Goal: Information Seeking & Learning: Find contact information

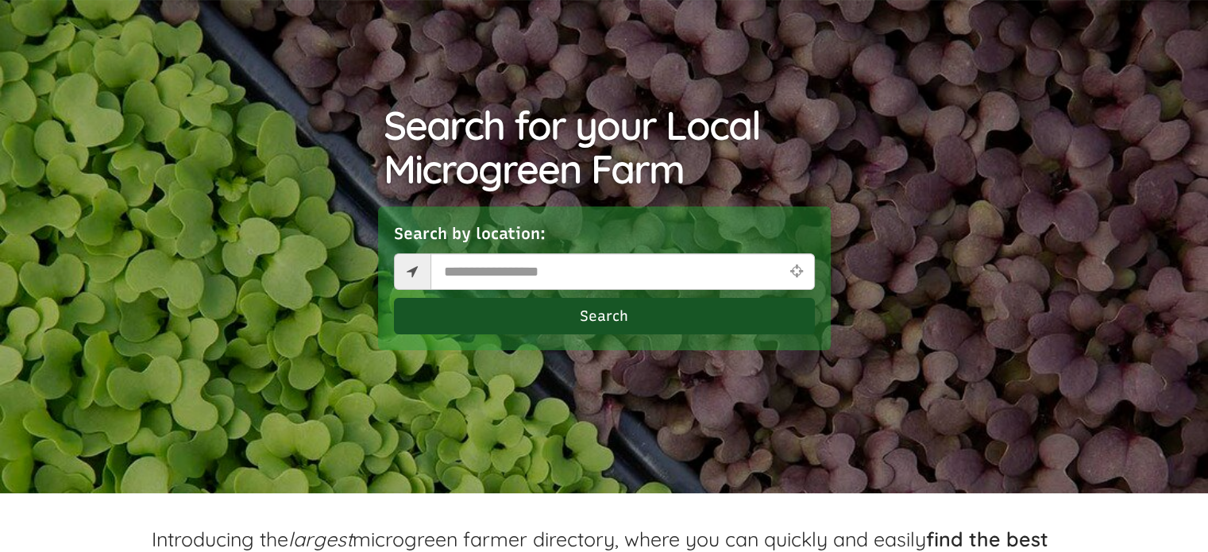
select select "Language Translate Widget"
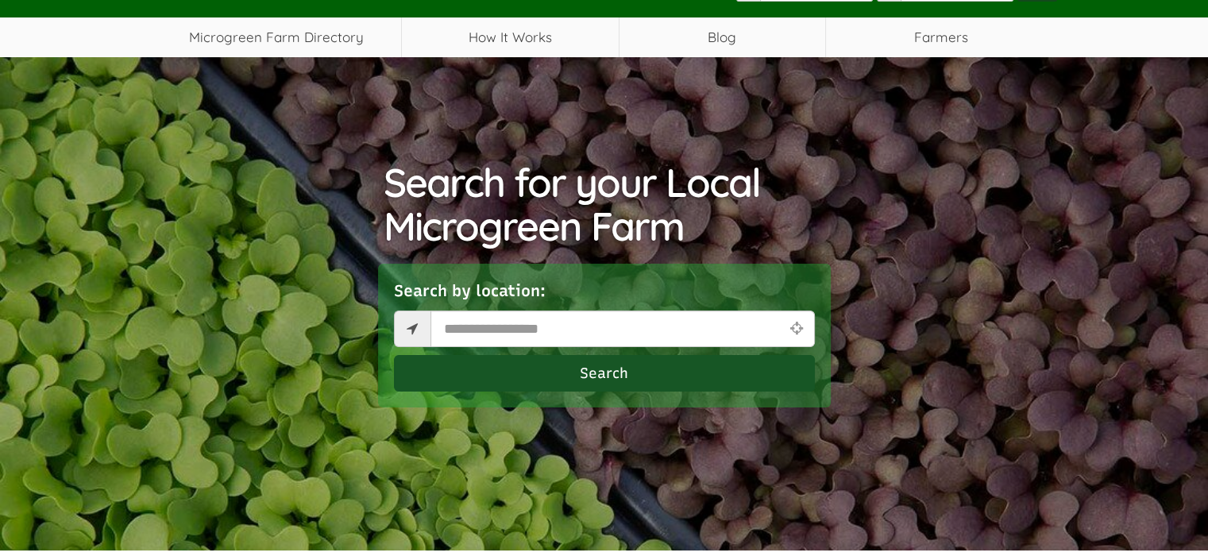
scroll to position [123, 0]
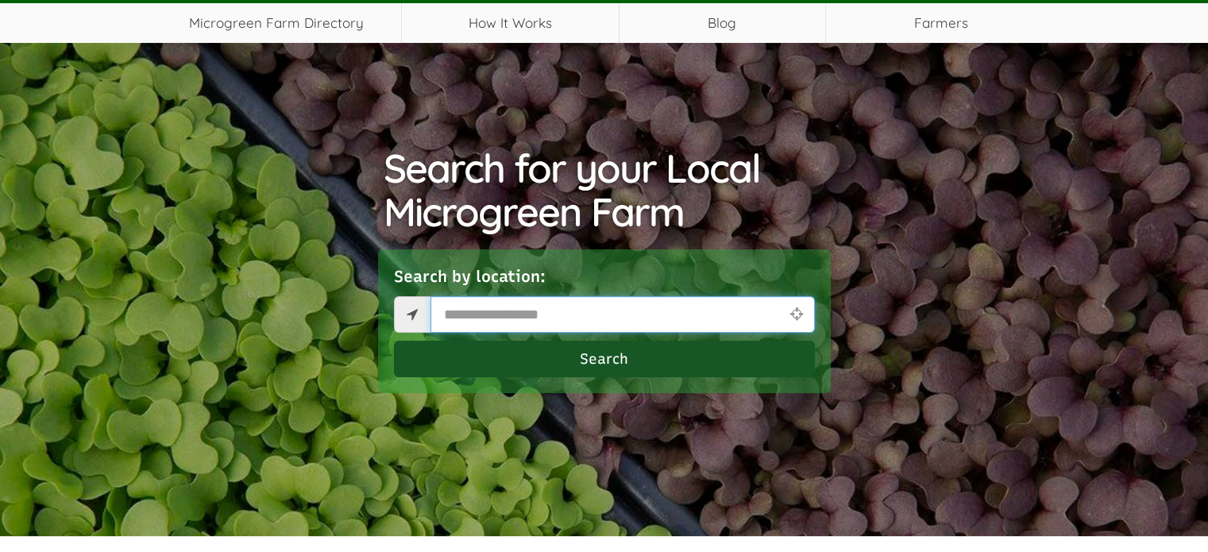
click at [628, 325] on input "text" at bounding box center [623, 314] width 384 height 37
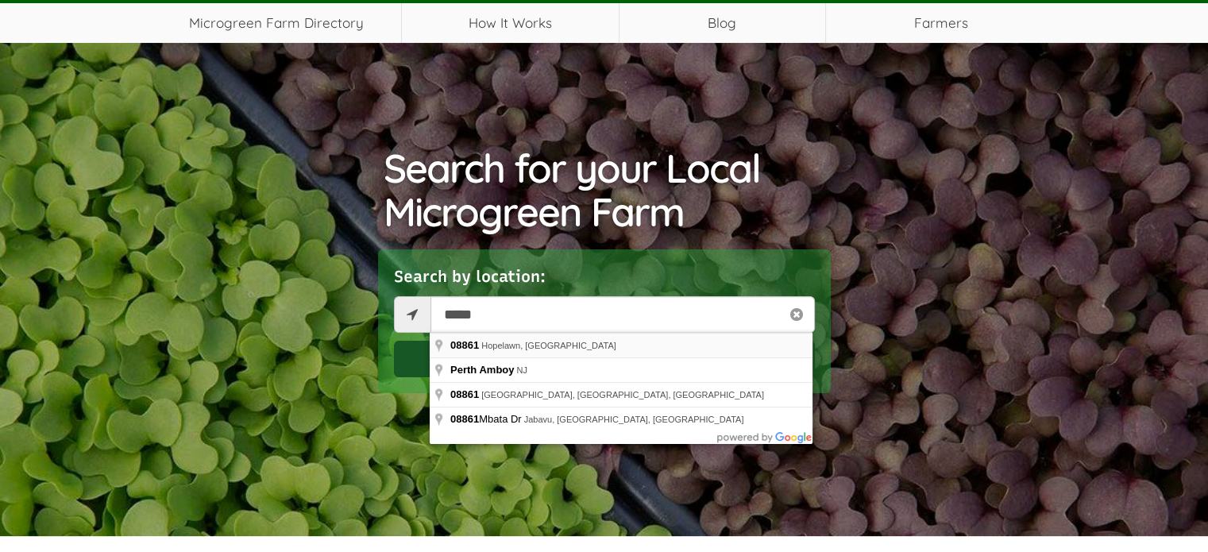
type input "**********"
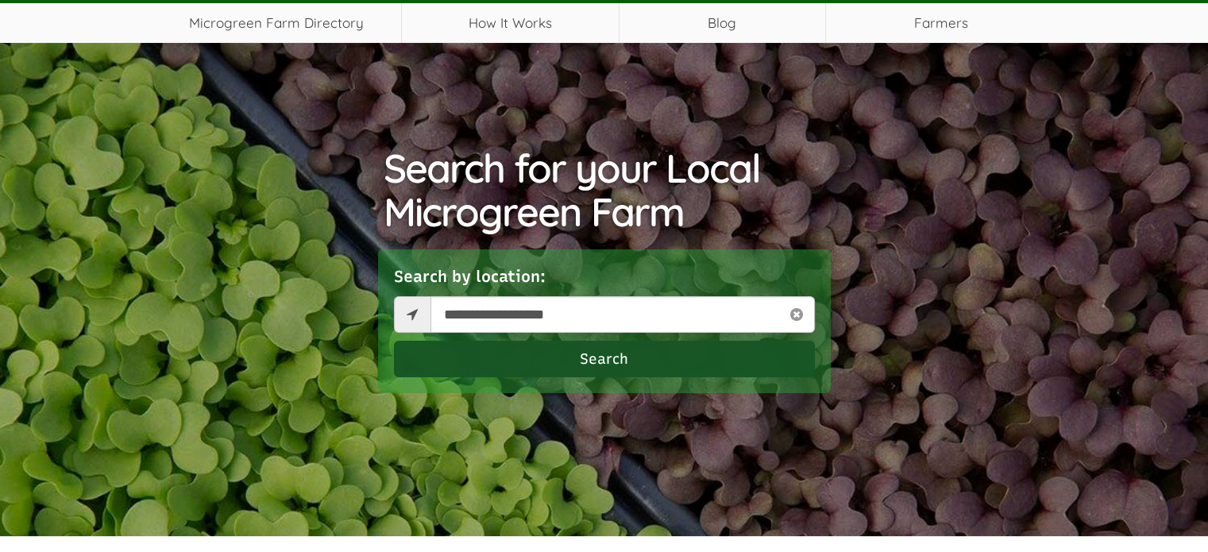
click at [535, 352] on button "Search" at bounding box center [604, 359] width 421 height 37
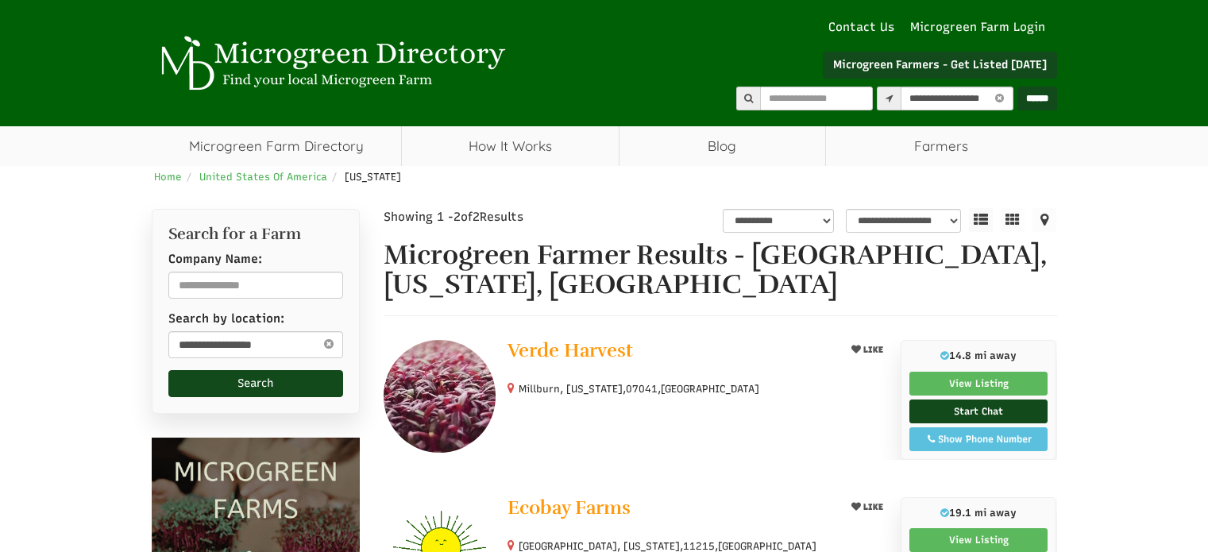
select select "********"
select select "Language Translate Widget"
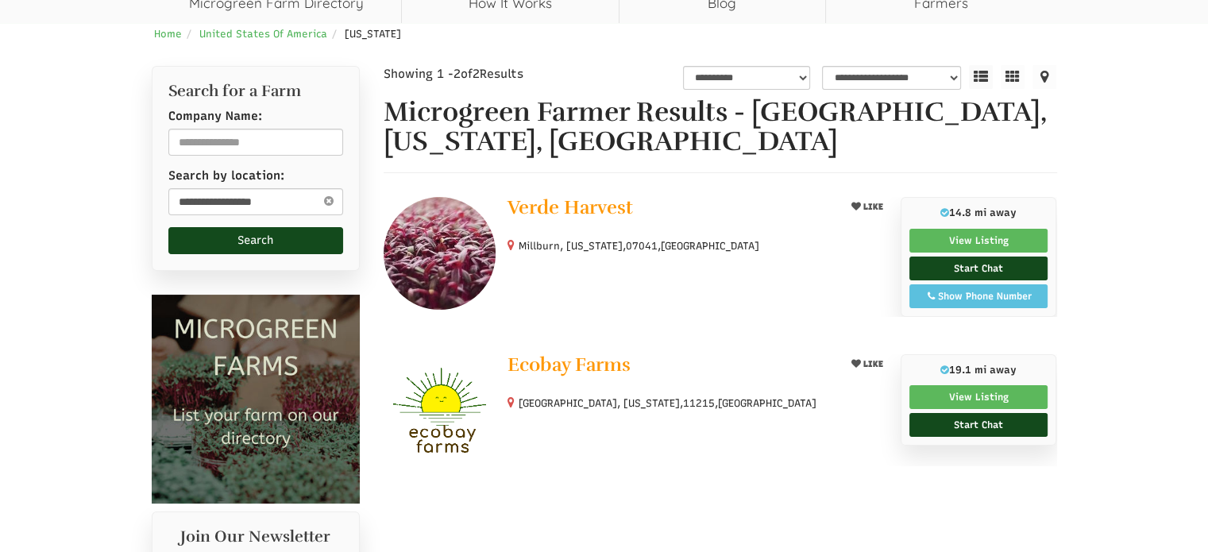
scroll to position [149, 0]
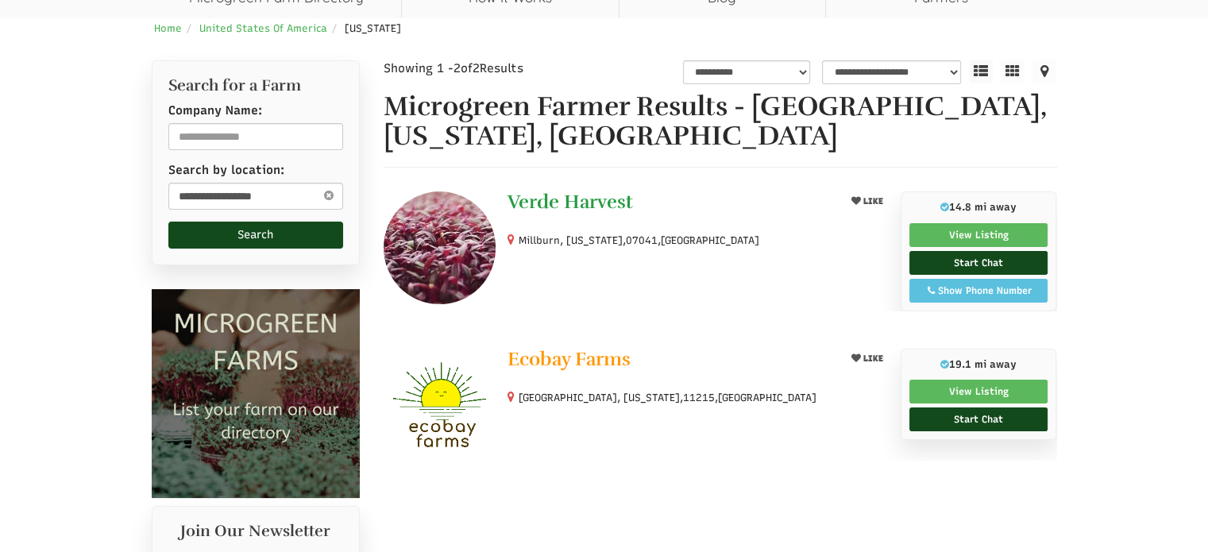
click at [579, 195] on span "Verde Harvest" at bounding box center [571, 202] width 126 height 24
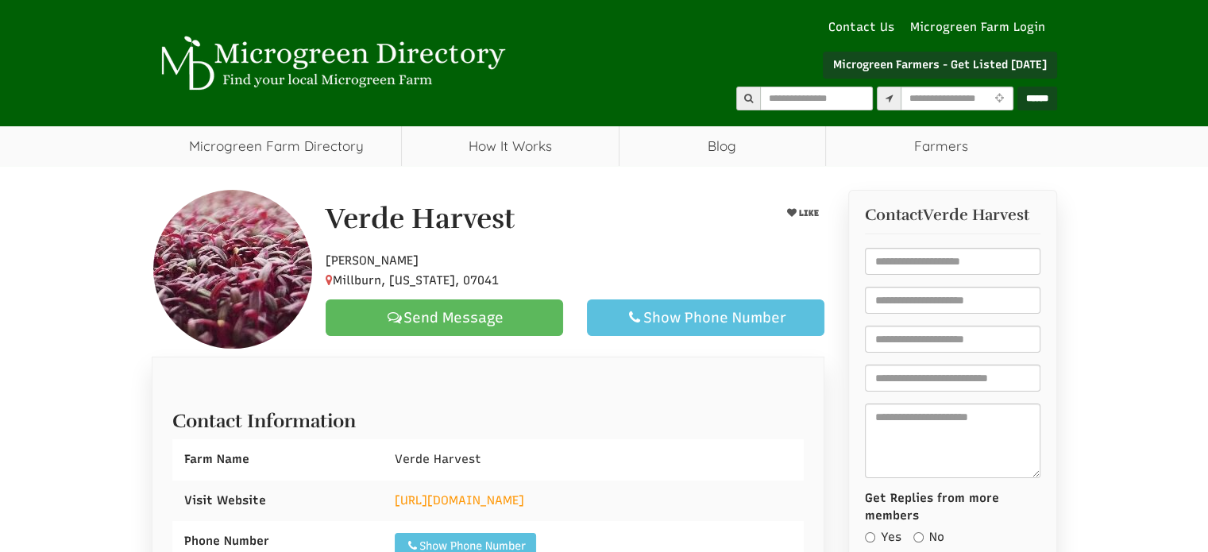
select select "Language Translate Widget"
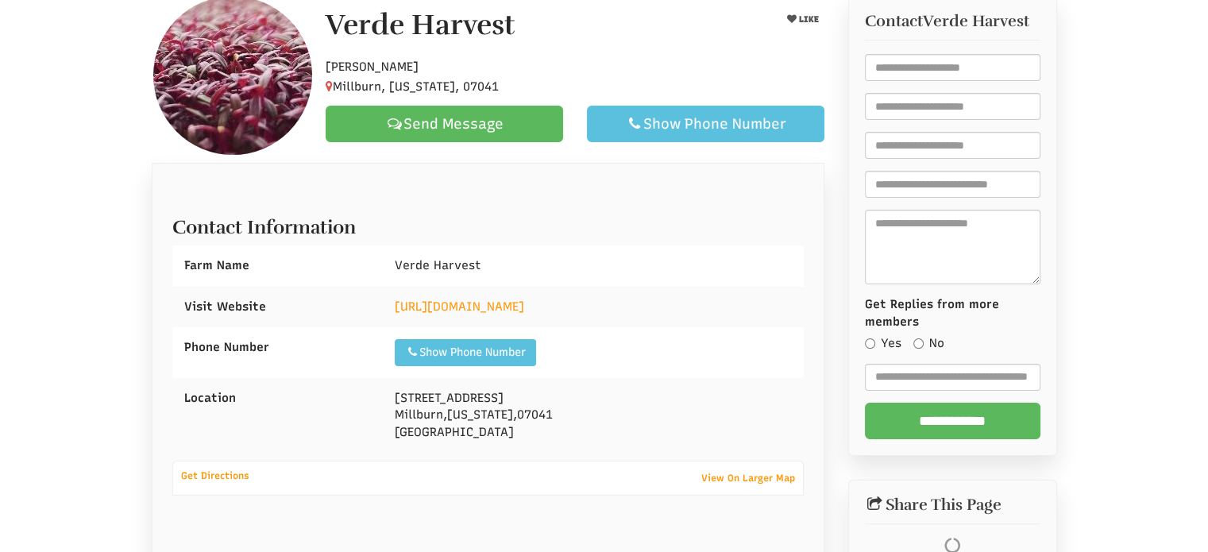
scroll to position [326, 0]
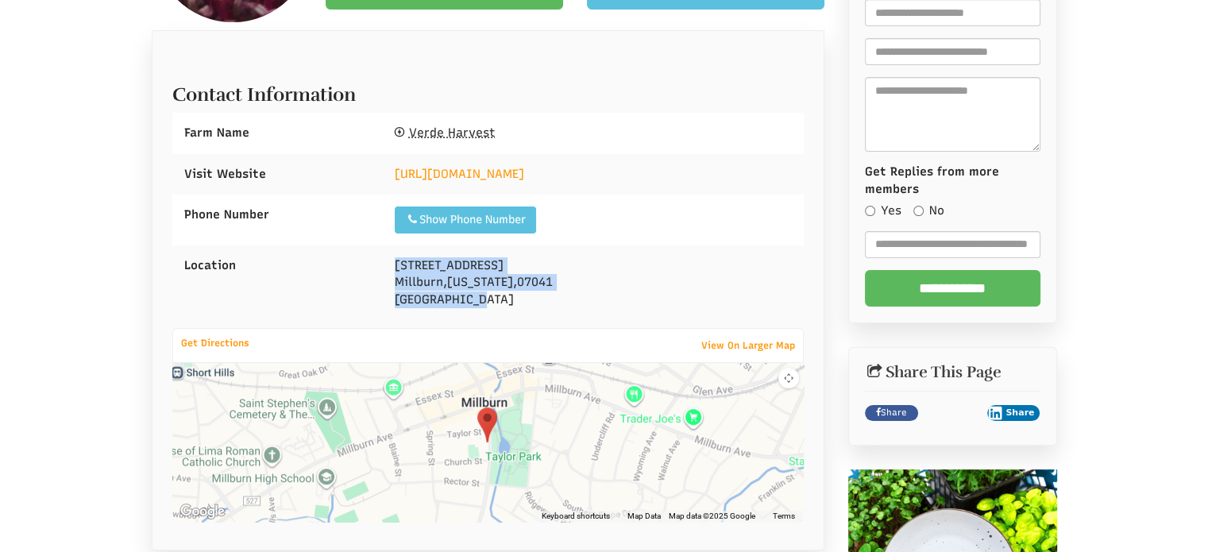
drag, startPoint x: 391, startPoint y: 265, endPoint x: 488, endPoint y: 297, distance: 103.0
click at [488, 297] on div "93 Main St Millburn , New Jersey , 07041 United States" at bounding box center [593, 282] width 421 height 75
copy div "93 Main St Millburn , New Jersey , 07041 United States"
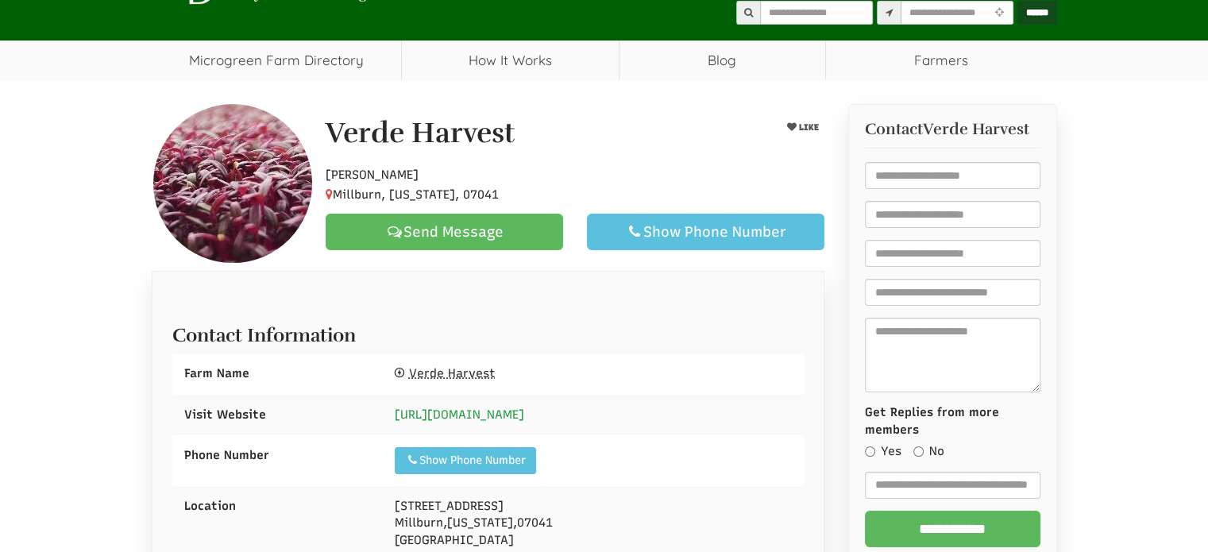
scroll to position [91, 0]
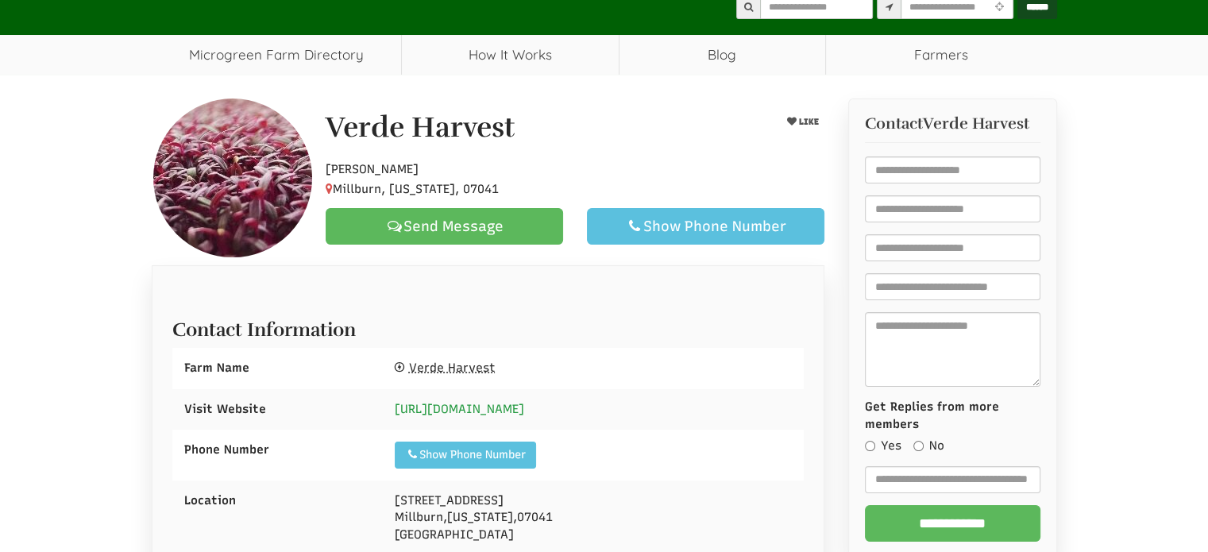
click at [511, 405] on link "https://www.Theverdeharvest.com" at bounding box center [459, 409] width 129 height 14
click at [434, 371] on span "Verde Harvest" at bounding box center [452, 368] width 87 height 14
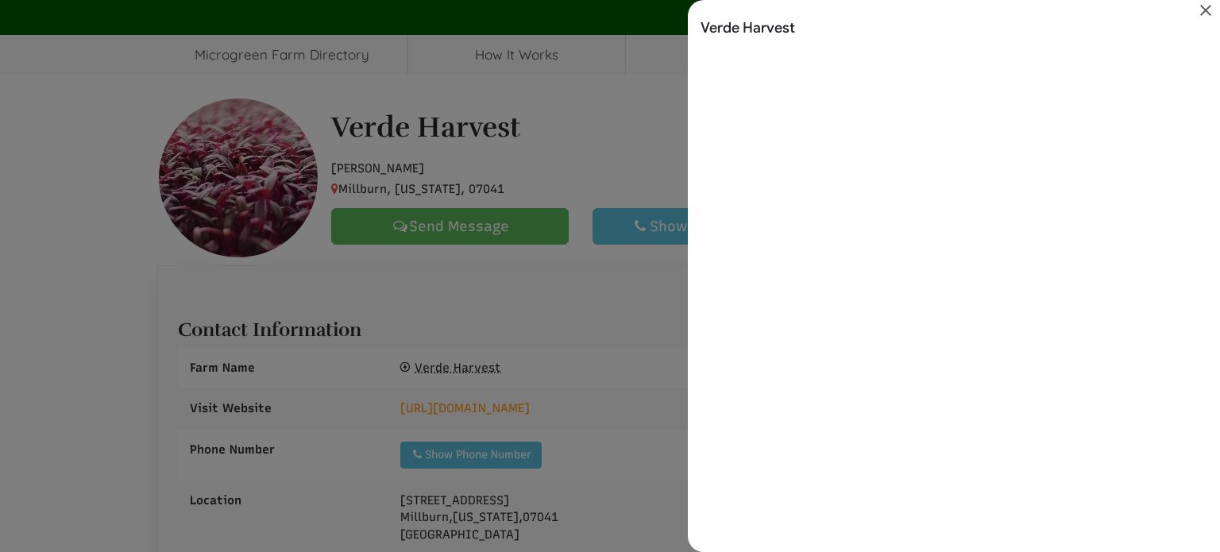
scroll to position [0, 0]
click at [1207, 10] on icon "Close" at bounding box center [1205, 10] width 11 height 11
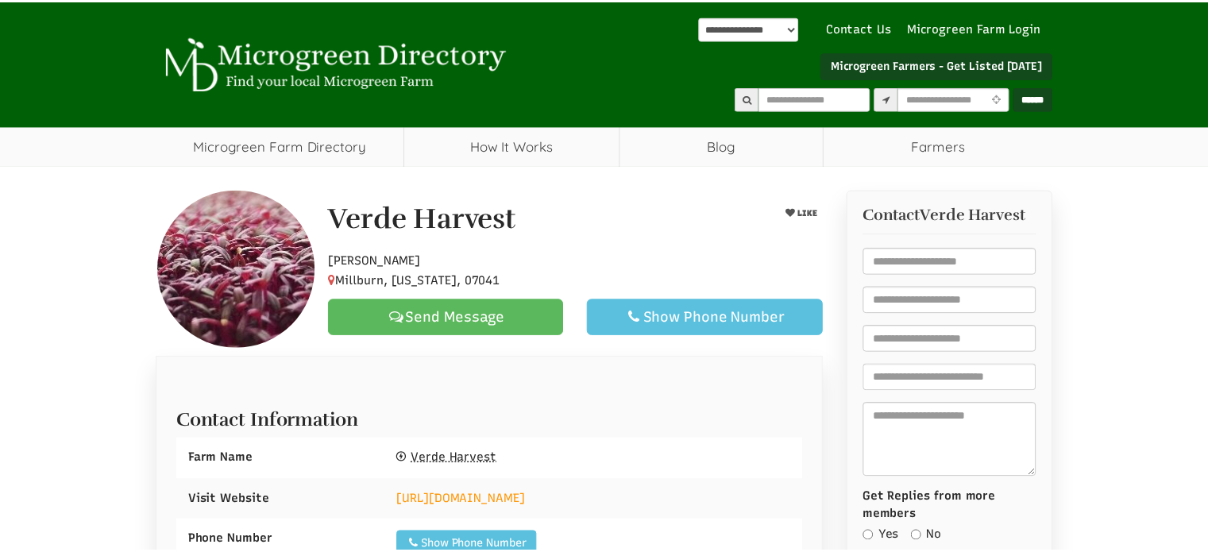
scroll to position [91, 0]
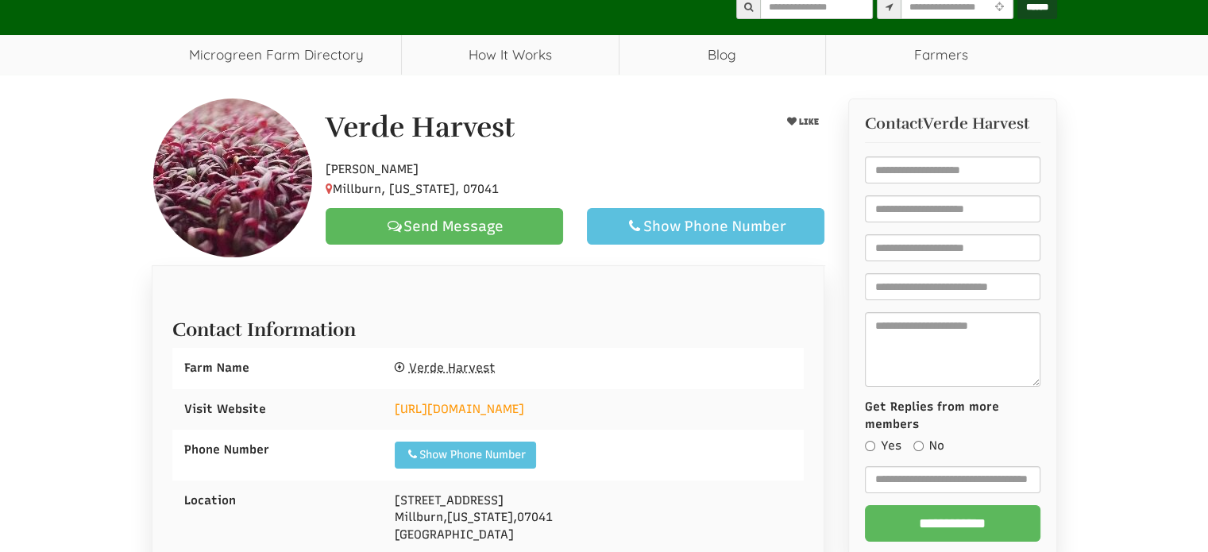
click at [445, 361] on span "Verde Harvest" at bounding box center [452, 368] width 87 height 14
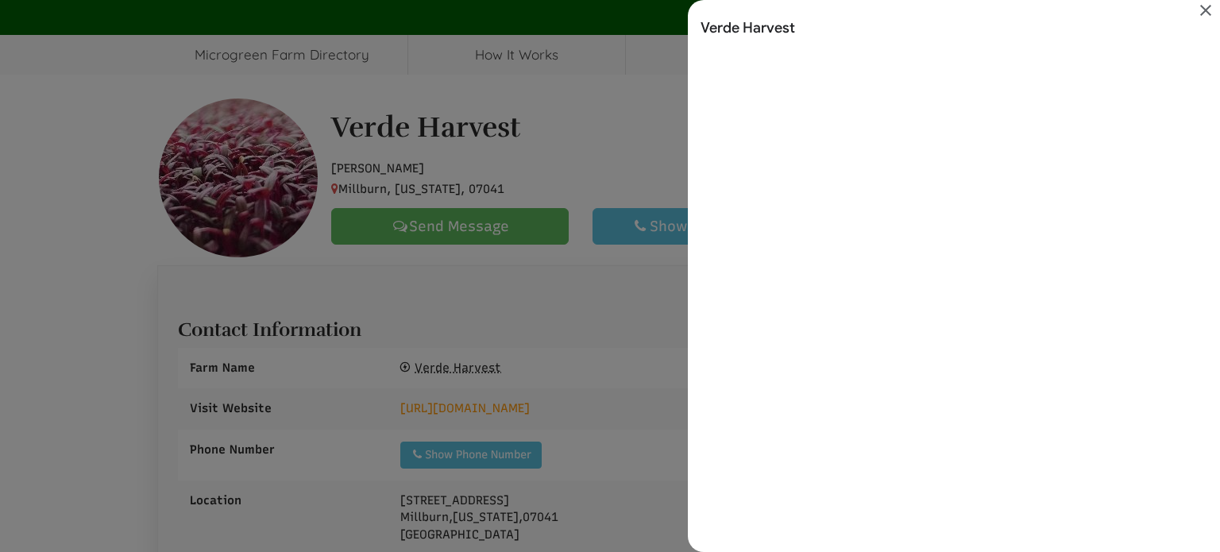
scroll to position [0, 0]
click at [1207, 12] on icon "Close" at bounding box center [1205, 10] width 11 height 11
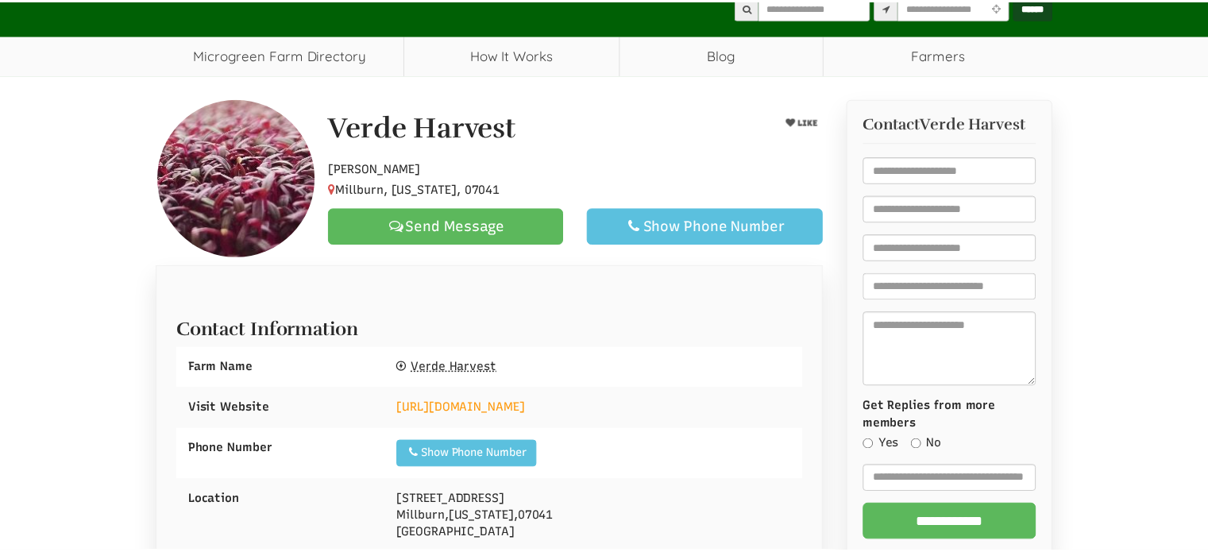
scroll to position [91, 0]
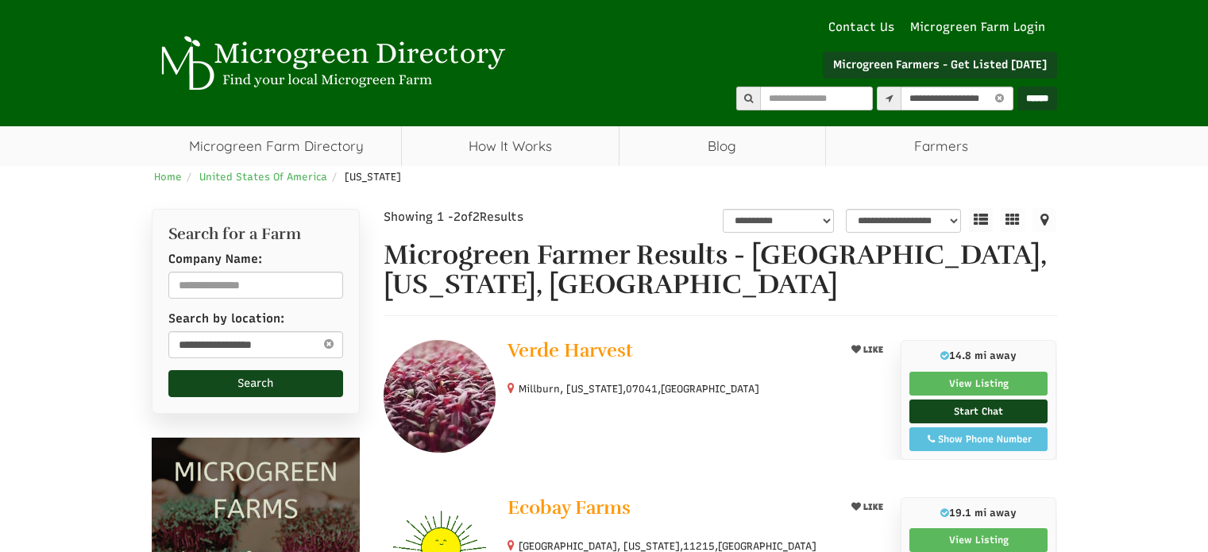
select select "********"
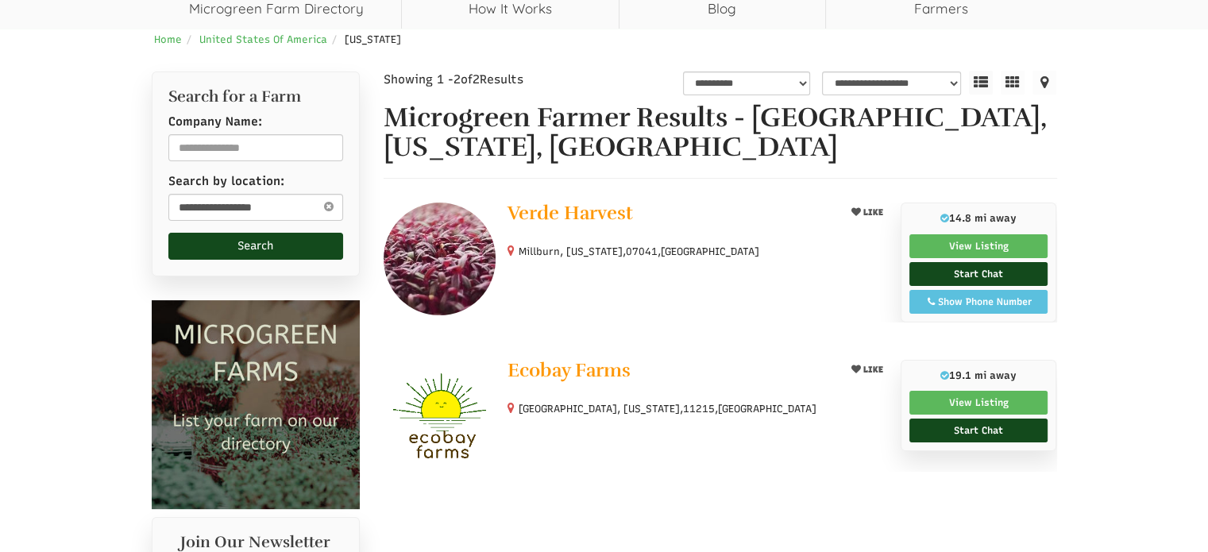
select select "Language Translate Widget"
click at [256, 151] on input "text" at bounding box center [256, 147] width 176 height 27
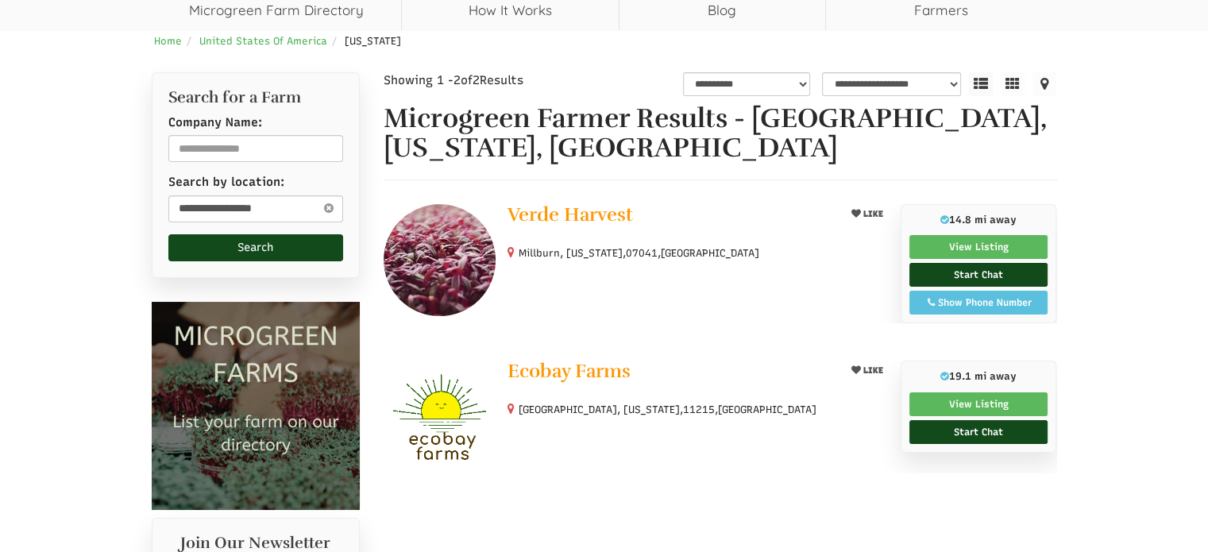
scroll to position [139, 0]
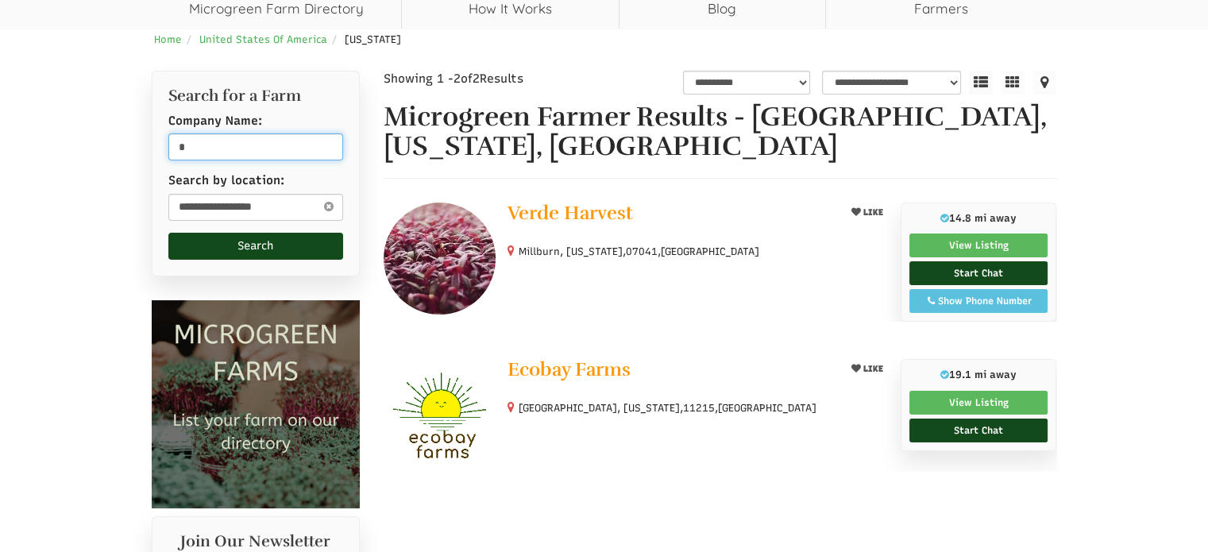
type input "**"
type input "*"
click at [264, 250] on button "Search" at bounding box center [256, 246] width 176 height 27
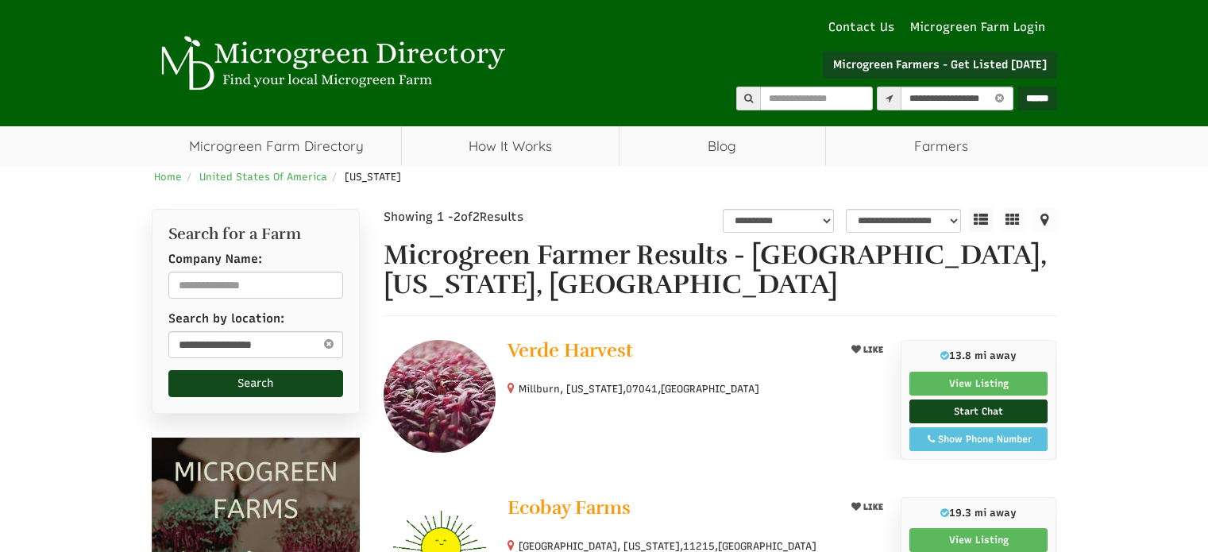
select select "********"
select select "Language Translate Widget"
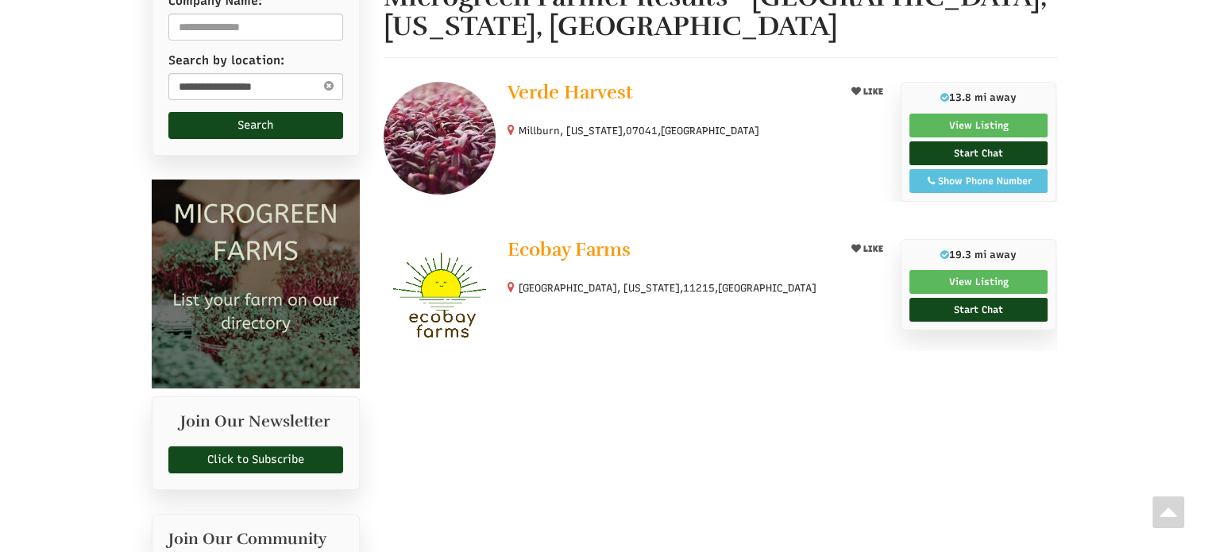
scroll to position [248, 0]
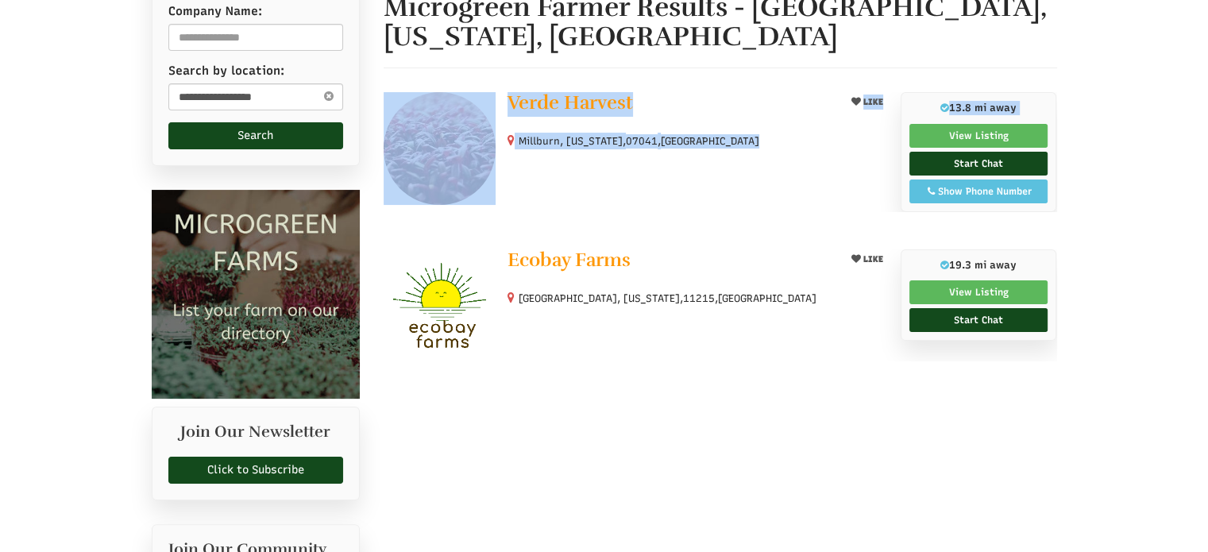
drag, startPoint x: 1201, startPoint y: 187, endPoint x: 1187, endPoint y: 53, distance: 134.9
click at [1187, 53] on div "**********" at bounding box center [604, 409] width 1208 height 983
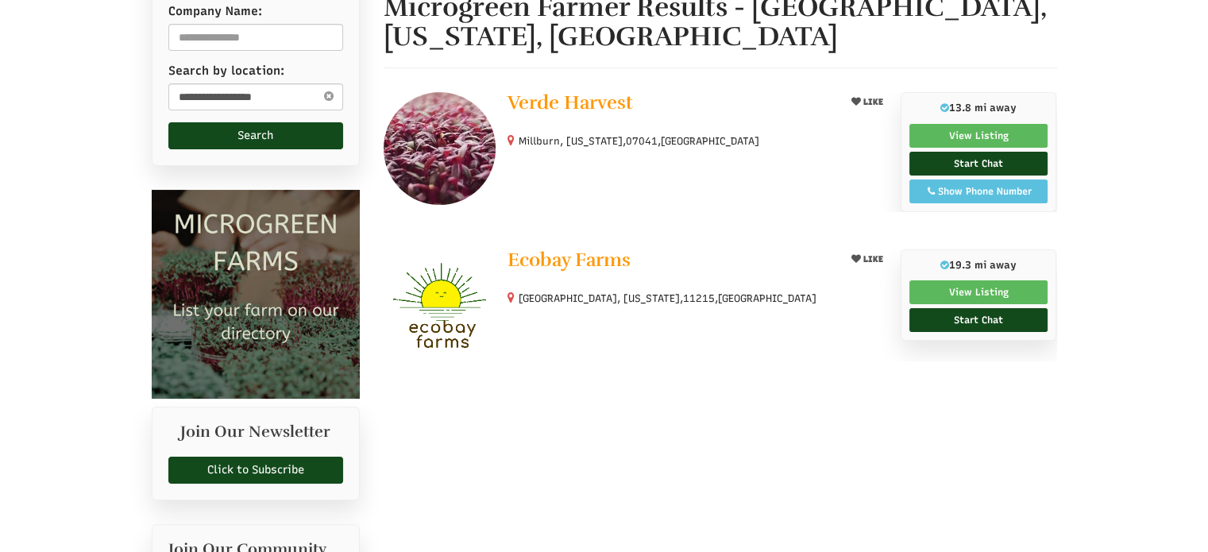
click at [1112, 133] on div "**********" at bounding box center [604, 409] width 1208 height 983
drag, startPoint x: 517, startPoint y: 296, endPoint x: 724, endPoint y: 290, distance: 206.6
click at [724, 291] on span "Brooklyn, New York, 11215 , United States" at bounding box center [662, 298] width 309 height 14
click at [724, 303] on span "[GEOGRAPHIC_DATA]" at bounding box center [767, 299] width 98 height 14
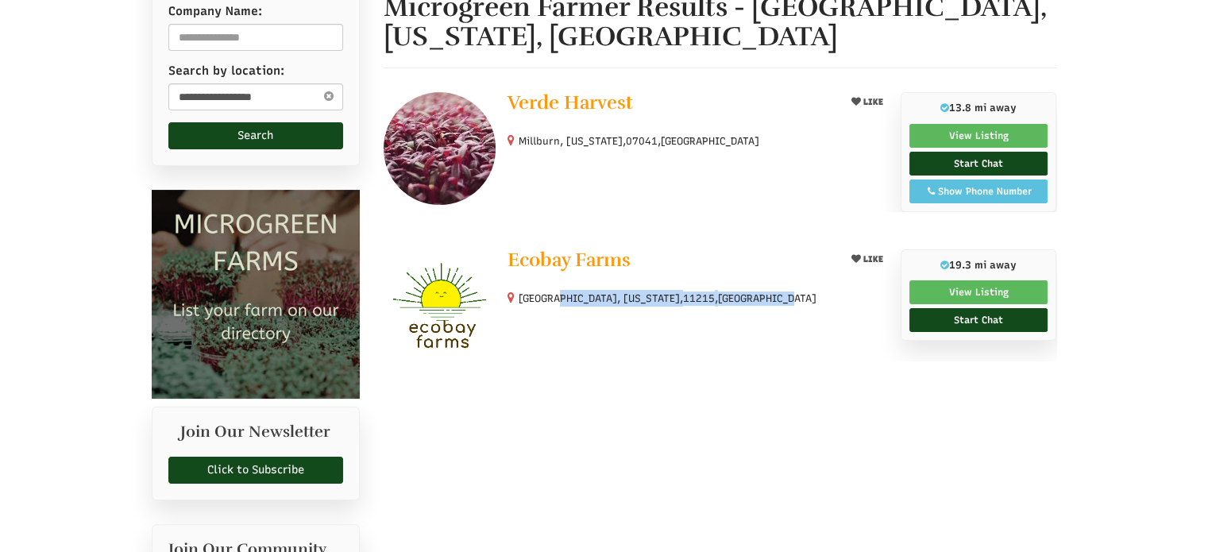
drag, startPoint x: 728, startPoint y: 297, endPoint x: 518, endPoint y: 295, distance: 209.7
click at [519, 295] on small "Brooklyn, New York, 11215 , United States" at bounding box center [668, 298] width 298 height 12
copy small "Brooklyn, New York, 11215 , United States"
click at [464, 313] on img at bounding box center [440, 305] width 112 height 112
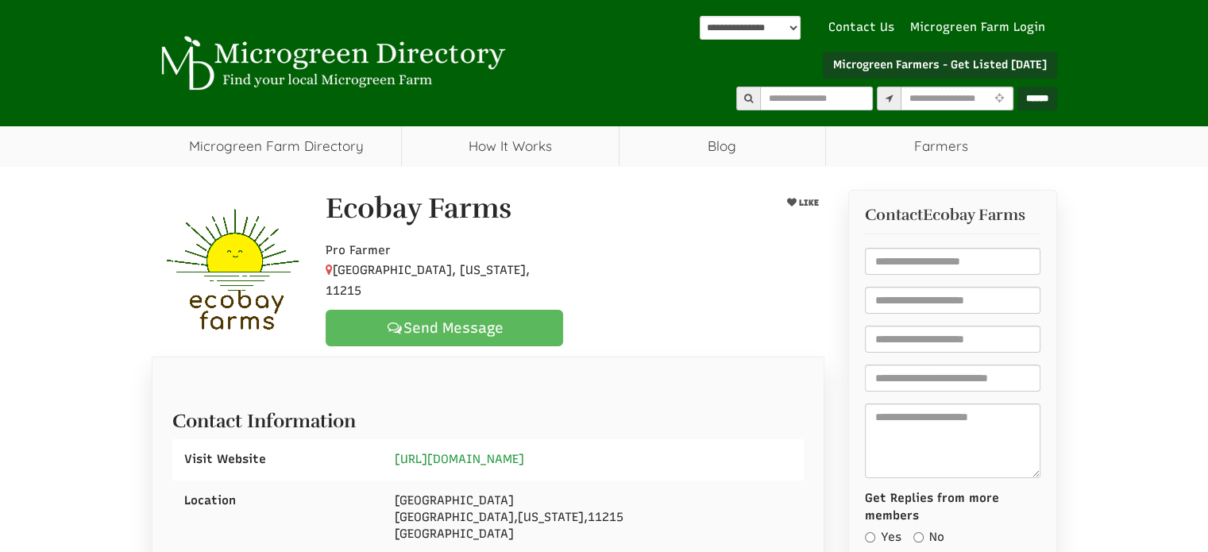
click at [453, 461] on link "[URL][DOMAIN_NAME]" at bounding box center [459, 459] width 129 height 14
